Goal: Information Seeking & Learning: Find specific page/section

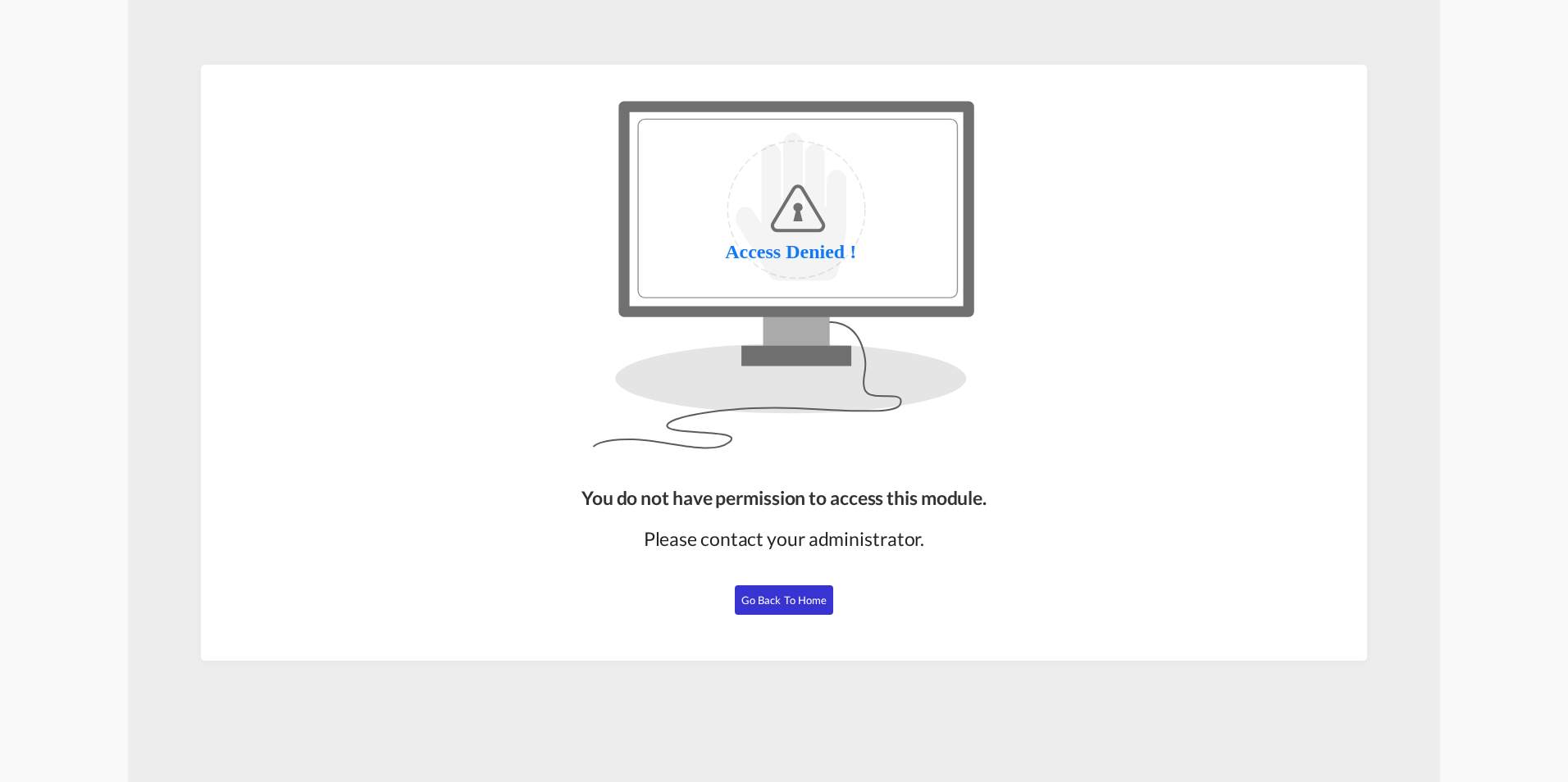
click at [804, 594] on span "Go Back to Home" at bounding box center [785, 600] width 86 height 13
